Goal: Information Seeking & Learning: Learn about a topic

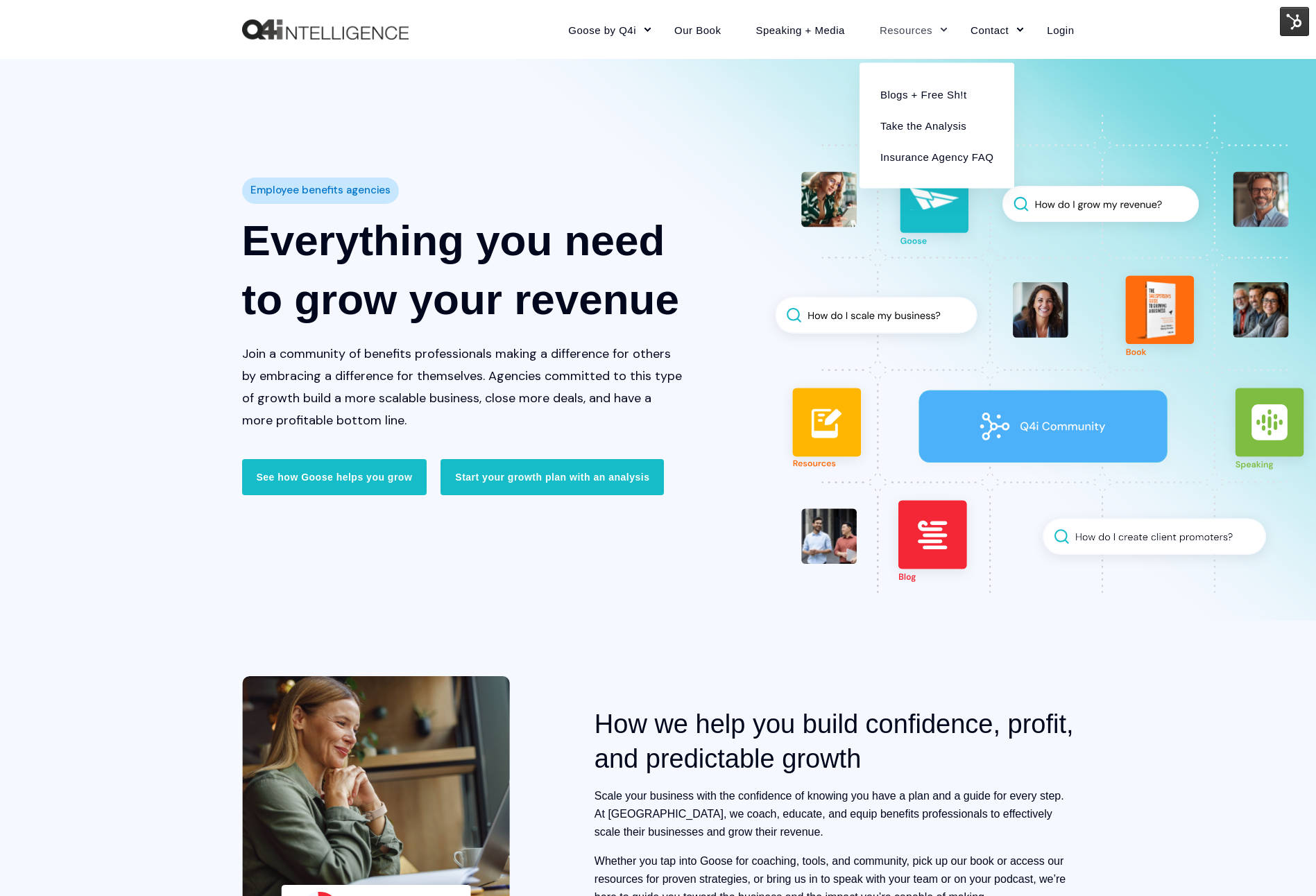
click at [904, 27] on link "Resources" at bounding box center [908, 29] width 90 height 61
click at [907, 91] on link "Blogs + Free Sh!t" at bounding box center [937, 93] width 134 height 31
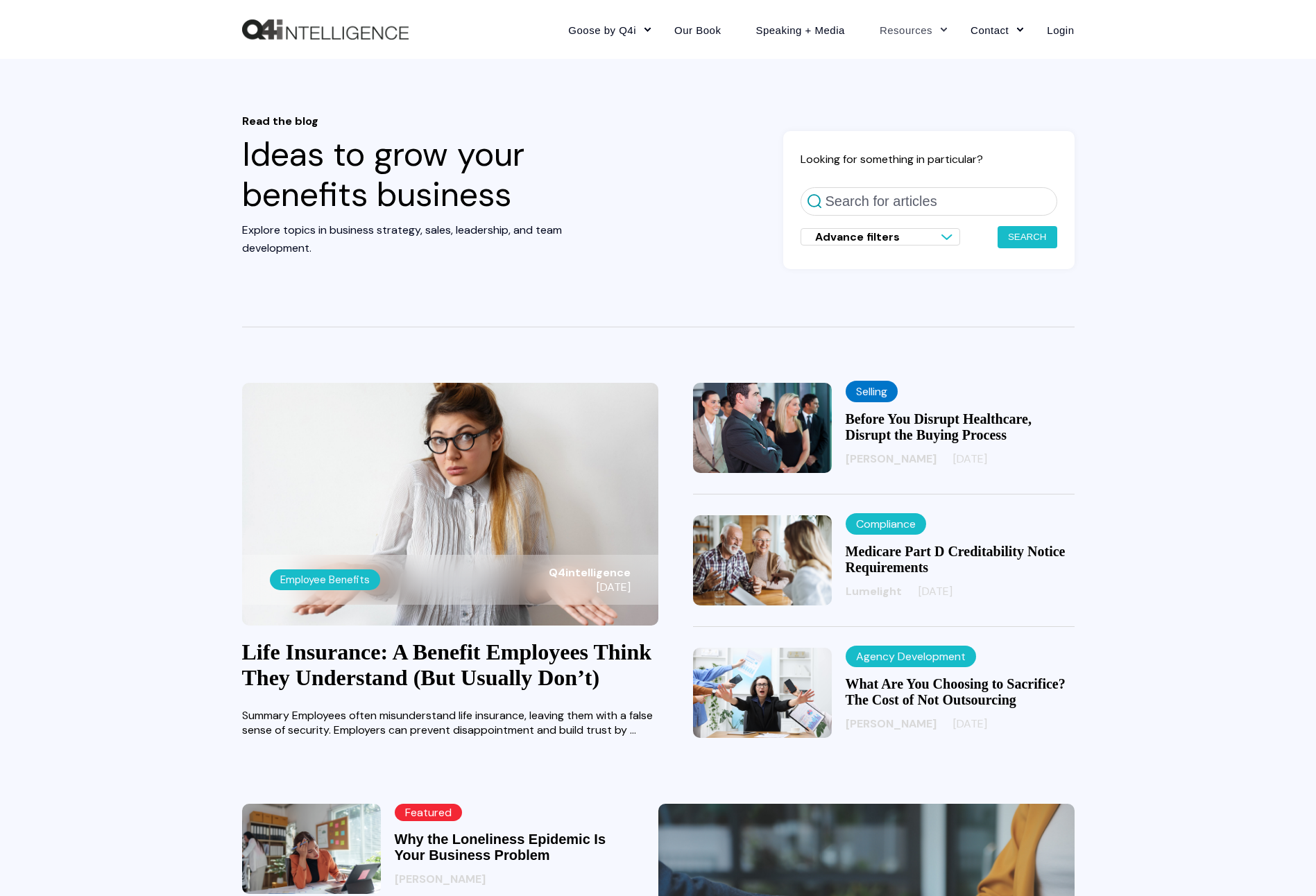
click at [858, 205] on div "Looking for something in particular? Search for articles Advance filters Search…" at bounding box center [928, 199] width 292 height 138
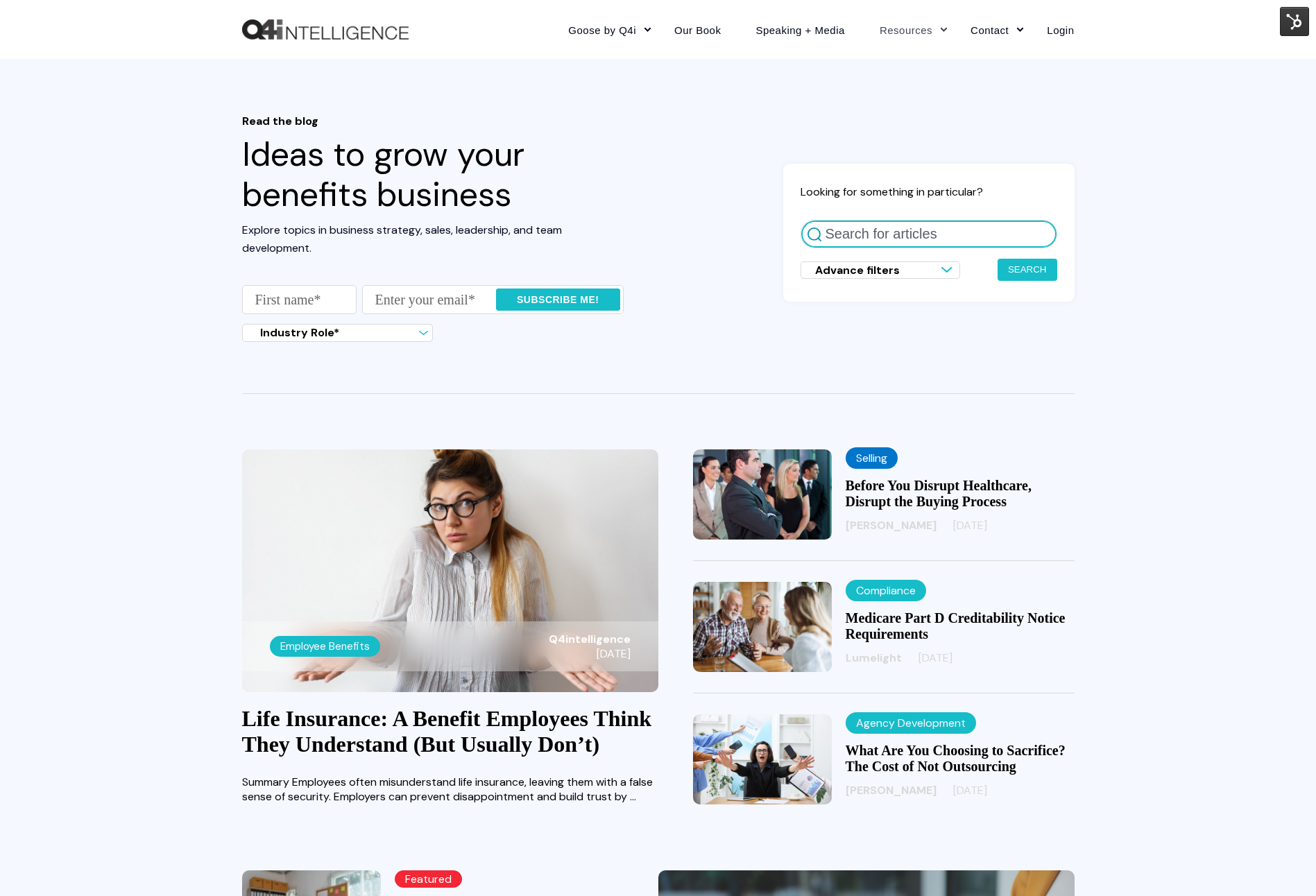
click at [861, 243] on input "Search for articles" at bounding box center [929, 234] width 257 height 29
type input "same team"
click at [997, 259] on button "Search" at bounding box center [1027, 269] width 60 height 22
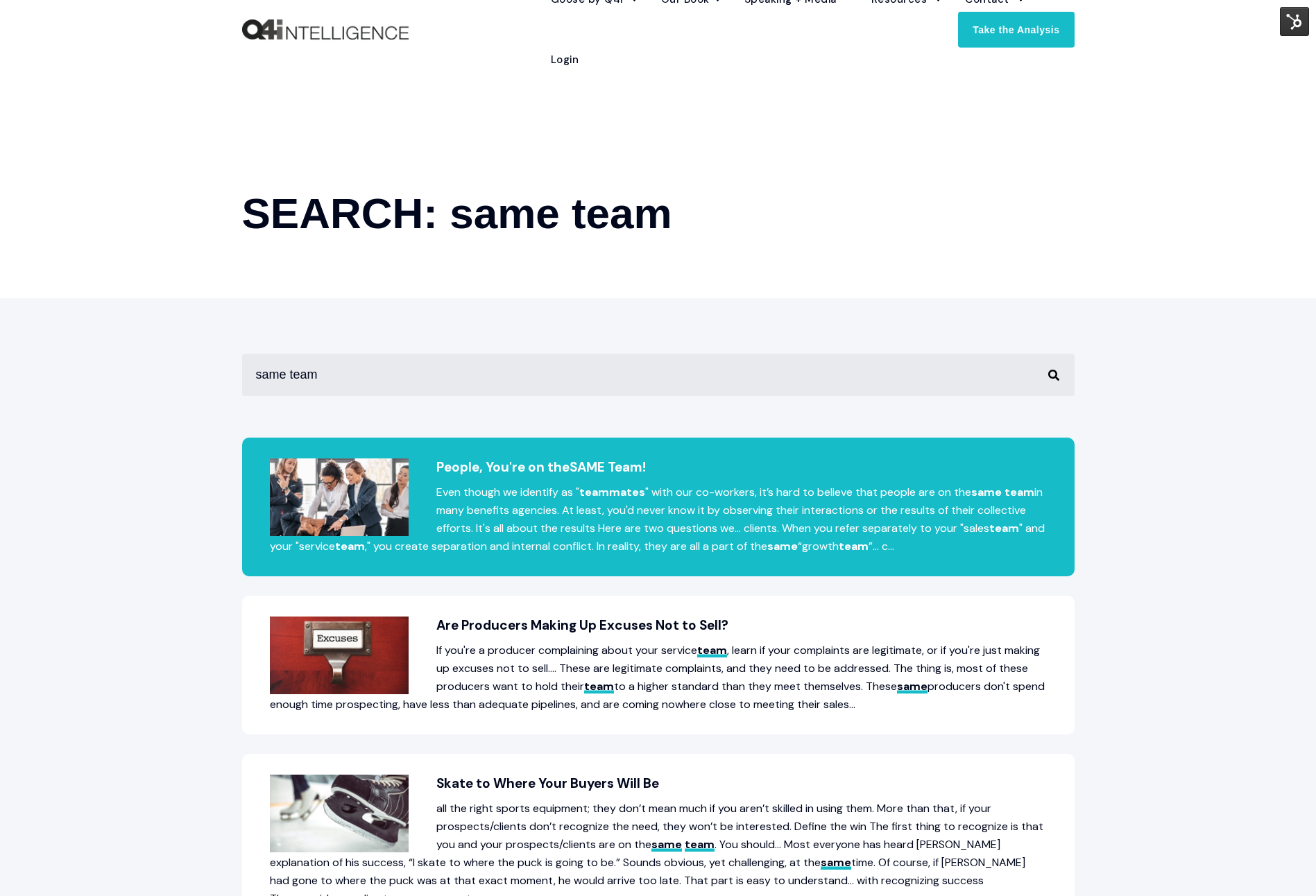
click at [594, 462] on span "SAME" at bounding box center [587, 467] width 36 height 17
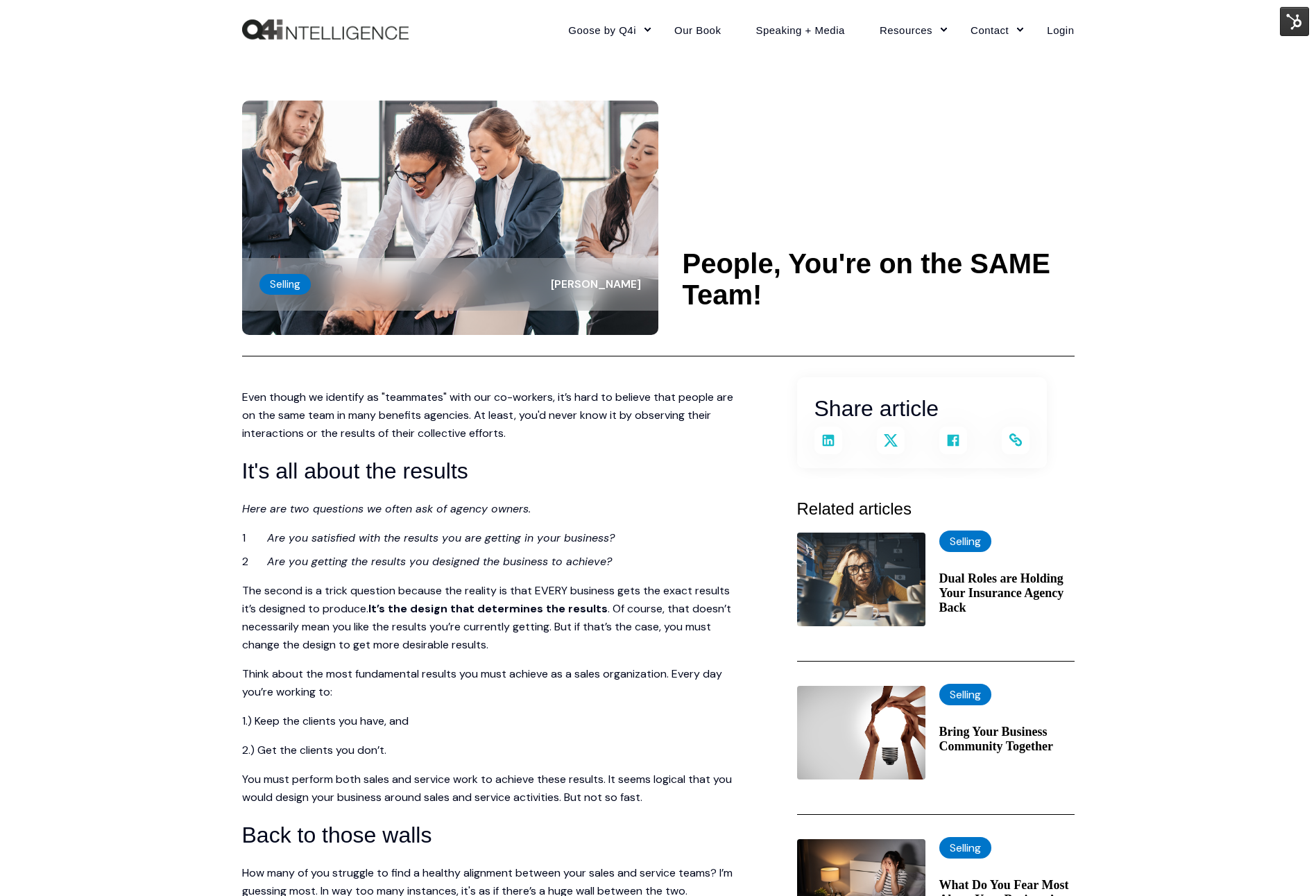
click at [1293, 25] on img at bounding box center [1294, 21] width 29 height 29
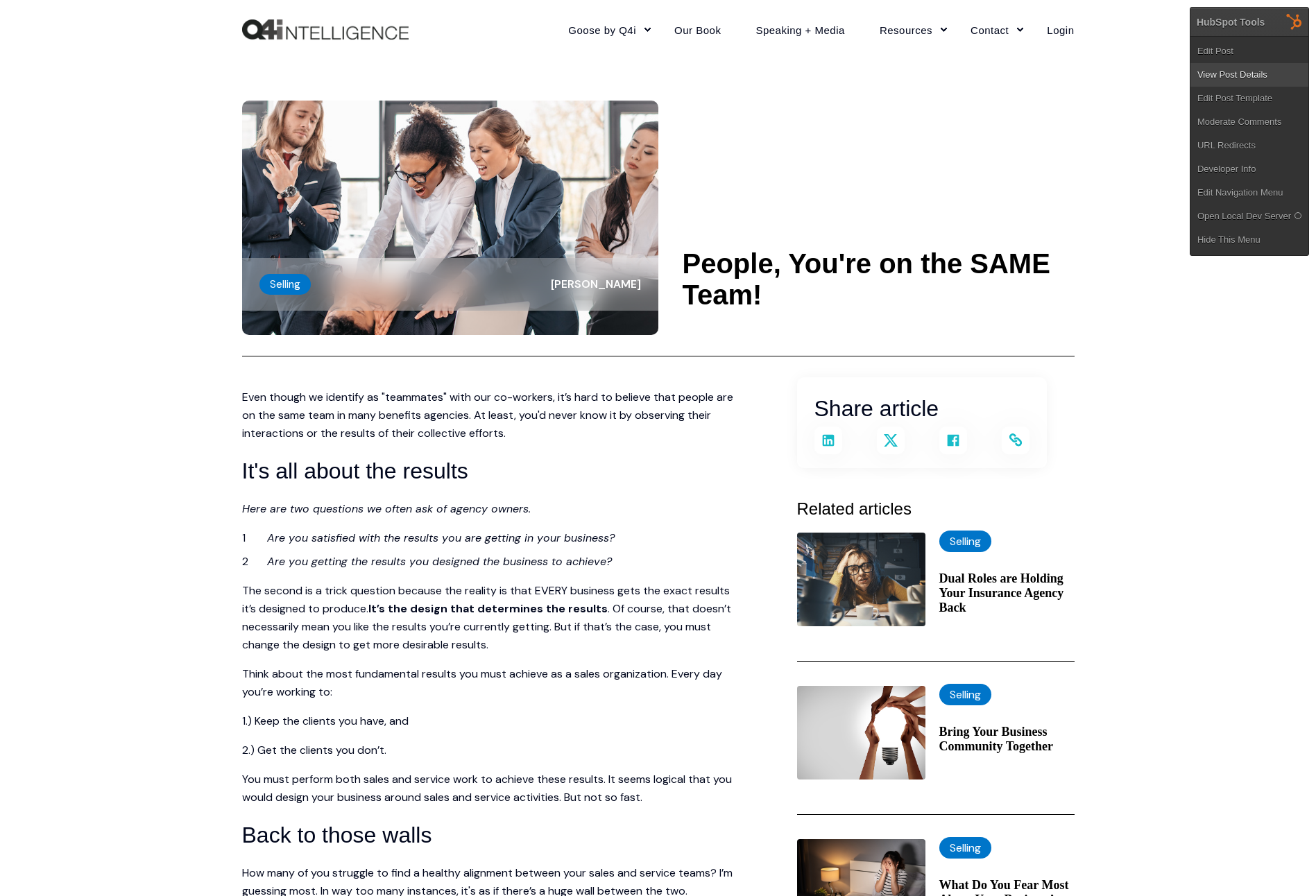
click at [1272, 80] on link "View Post Details" at bounding box center [1249, 75] width 117 height 23
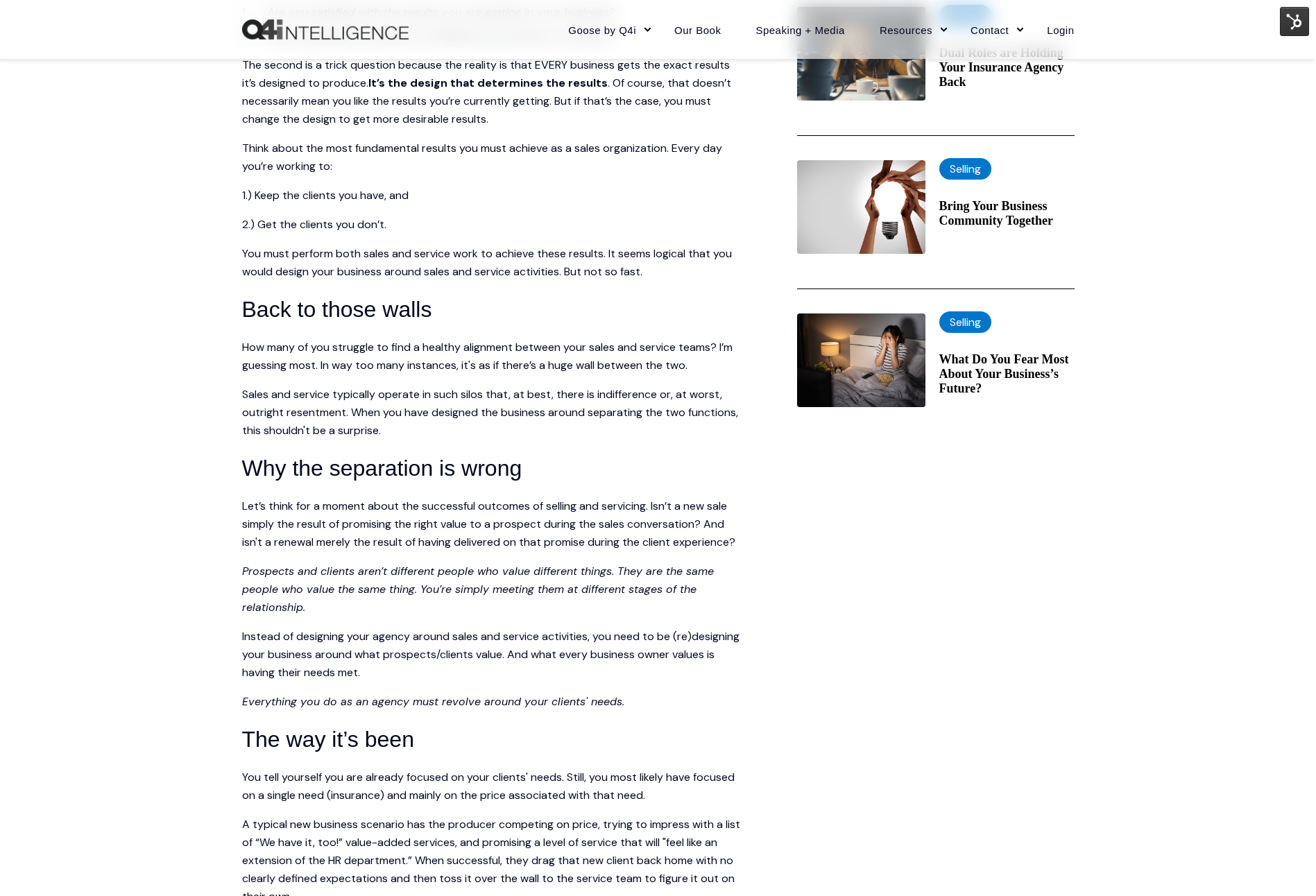
scroll to position [534, 0]
